Goal: Navigation & Orientation: Find specific page/section

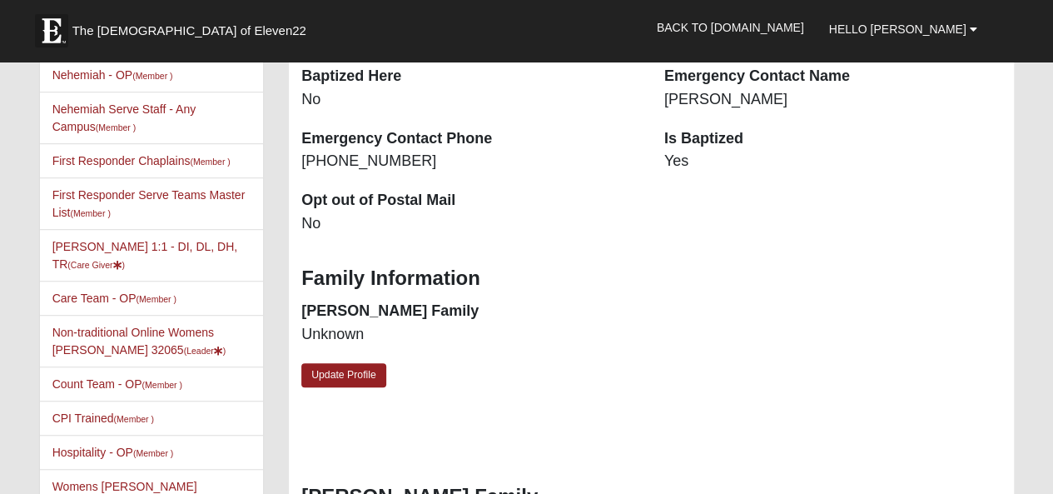
scroll to position [365, 0]
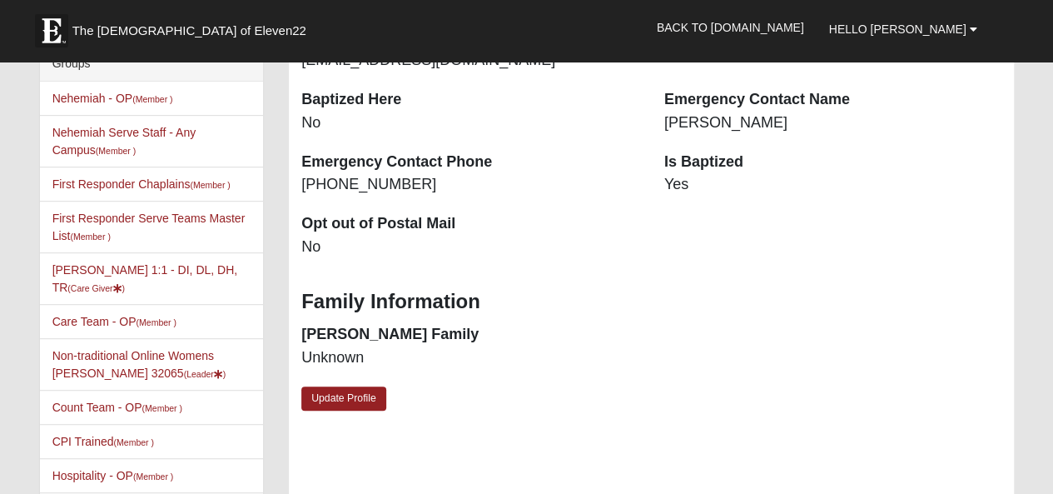
click at [134, 274] on li "Bridget Turner Jennings 1:1 - DI, DL, DH, TR (Care Giver )" at bounding box center [151, 278] width 223 height 52
click at [117, 264] on link "Bridget Turner Jennings 1:1 - DI, DL, DH, TR (Care Giver )" at bounding box center [145, 278] width 186 height 31
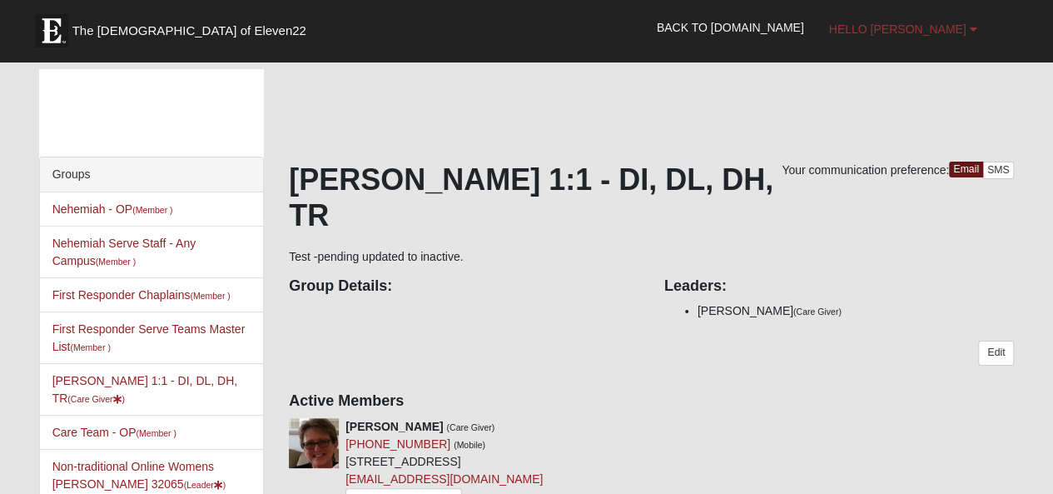
click at [967, 24] on link "Hello [PERSON_NAME]" at bounding box center [903, 29] width 173 height 42
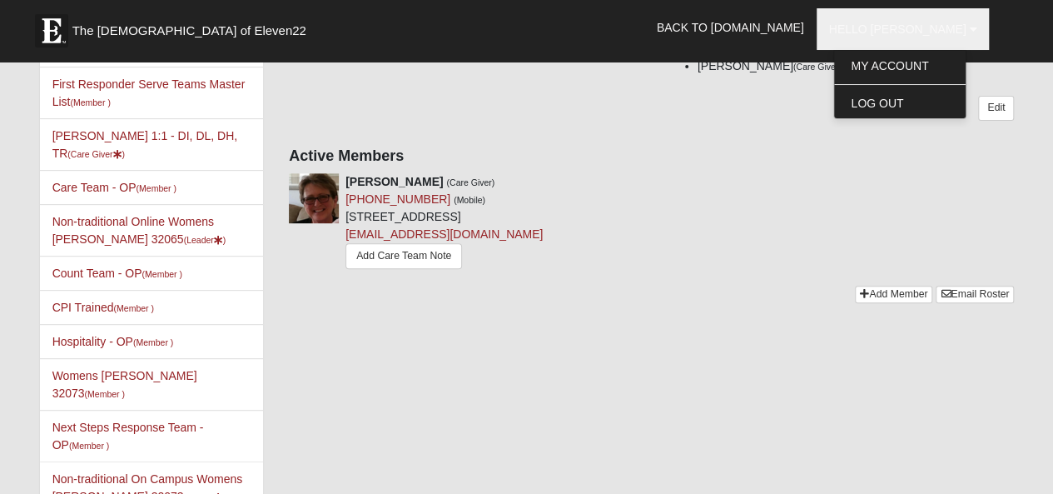
scroll to position [244, 0]
click at [122, 147] on link "Bridget Turner Jennings 1:1 - DI, DL, DH, TR (Care Giver )" at bounding box center [145, 145] width 186 height 31
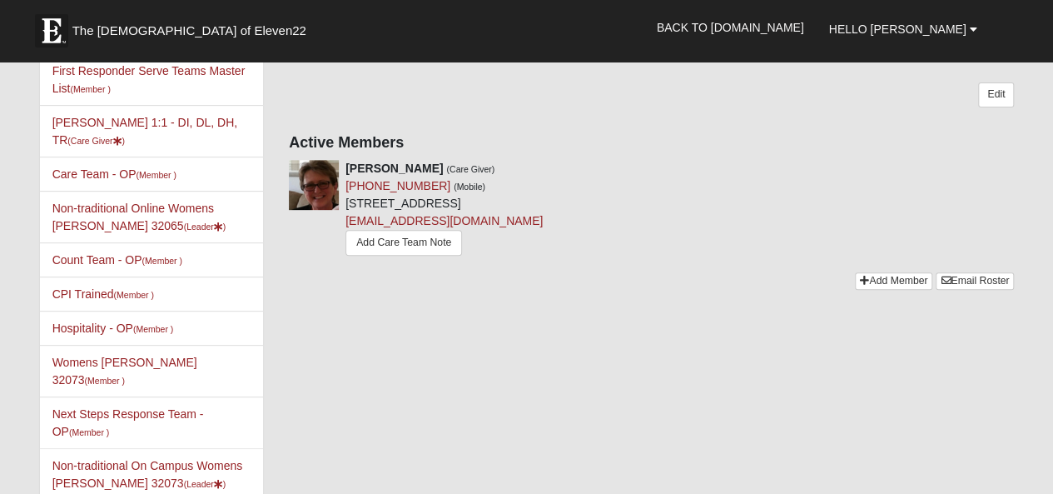
scroll to position [263, 0]
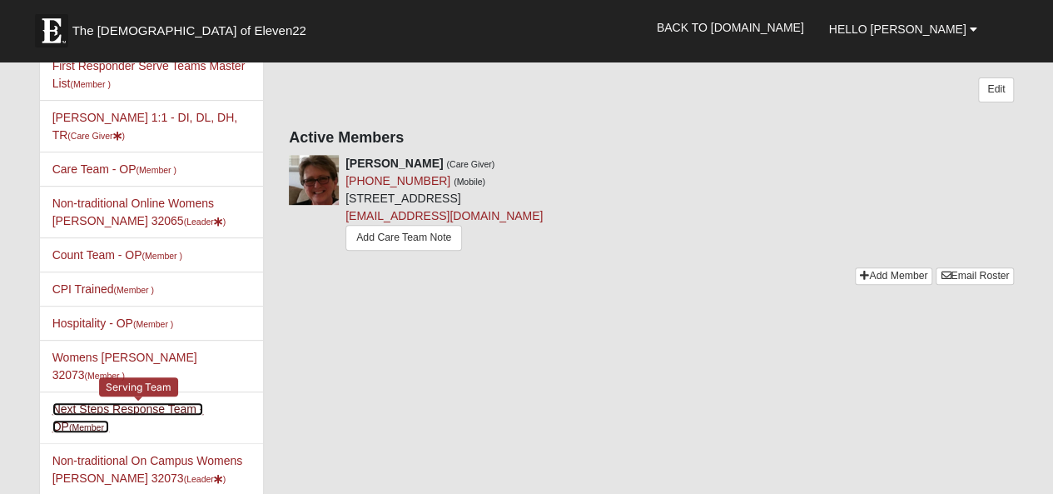
click at [131, 402] on link "Next Steps Response Team - OP (Member )" at bounding box center [127, 417] width 151 height 31
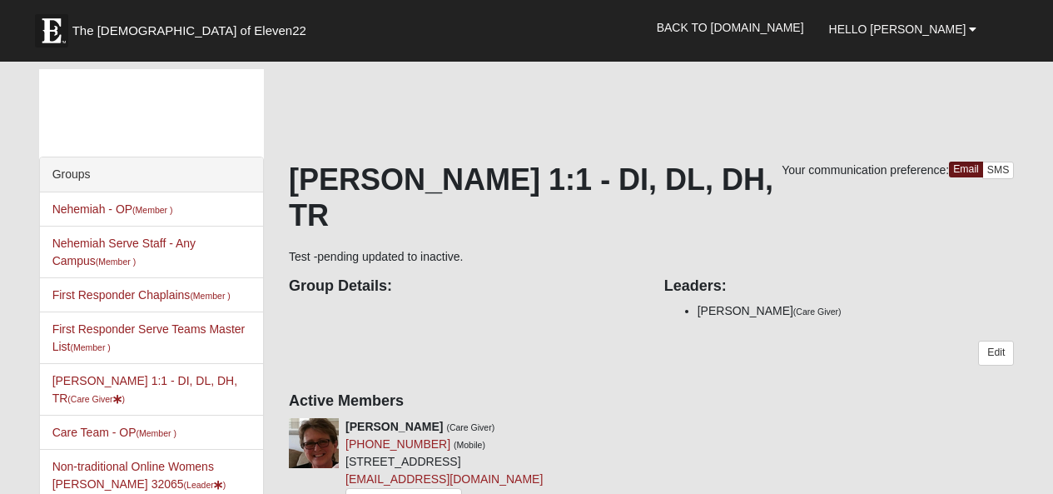
scroll to position [263, 0]
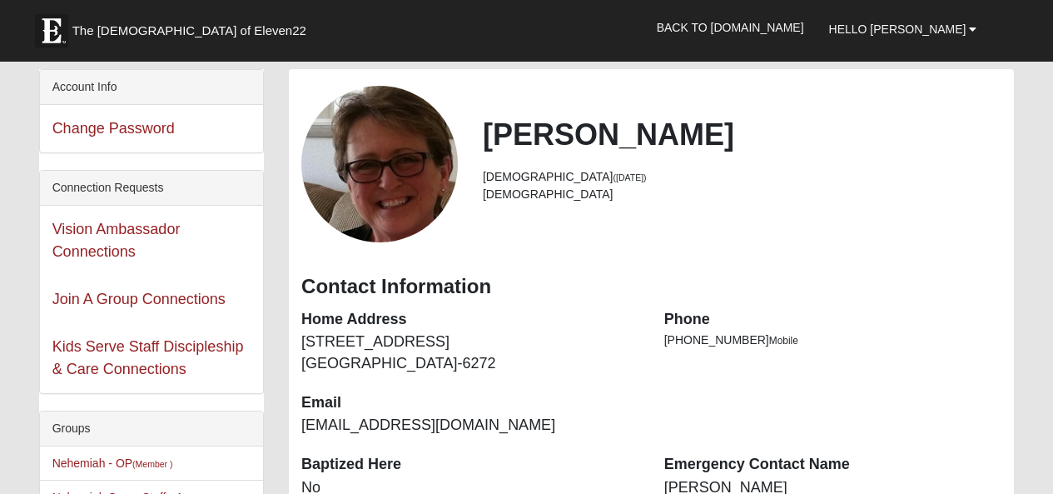
scroll to position [365, 0]
